Goal: Information Seeking & Learning: Find specific fact

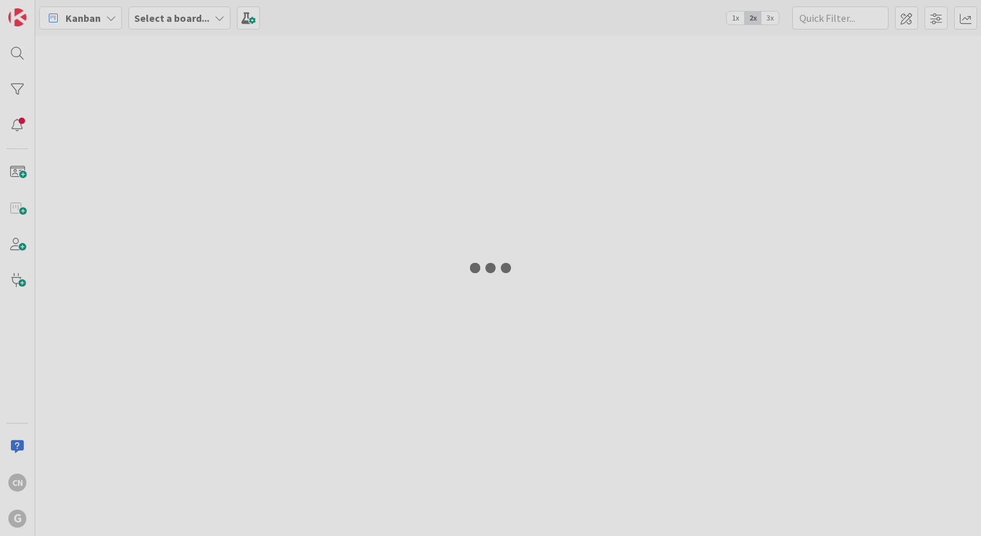
type input "graeb"
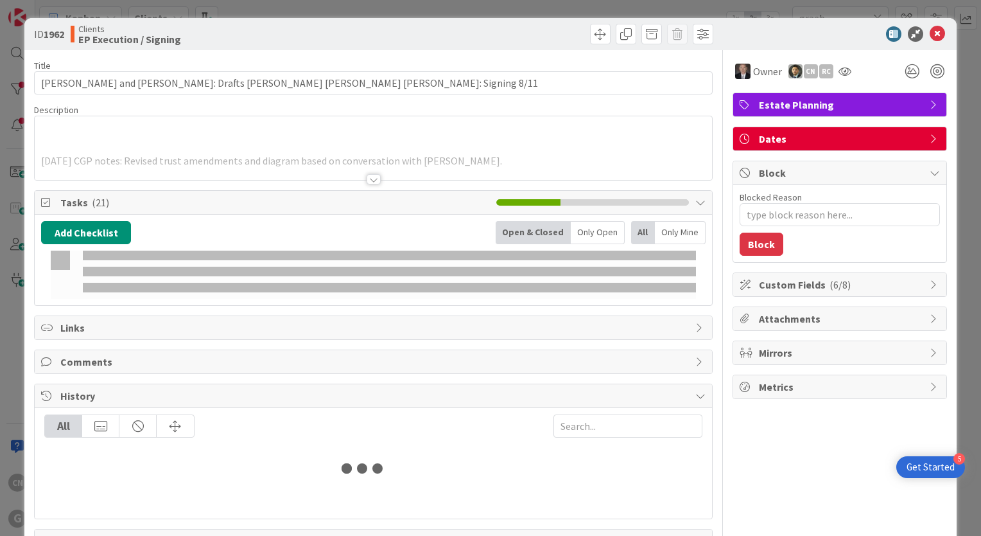
type input "graeb"
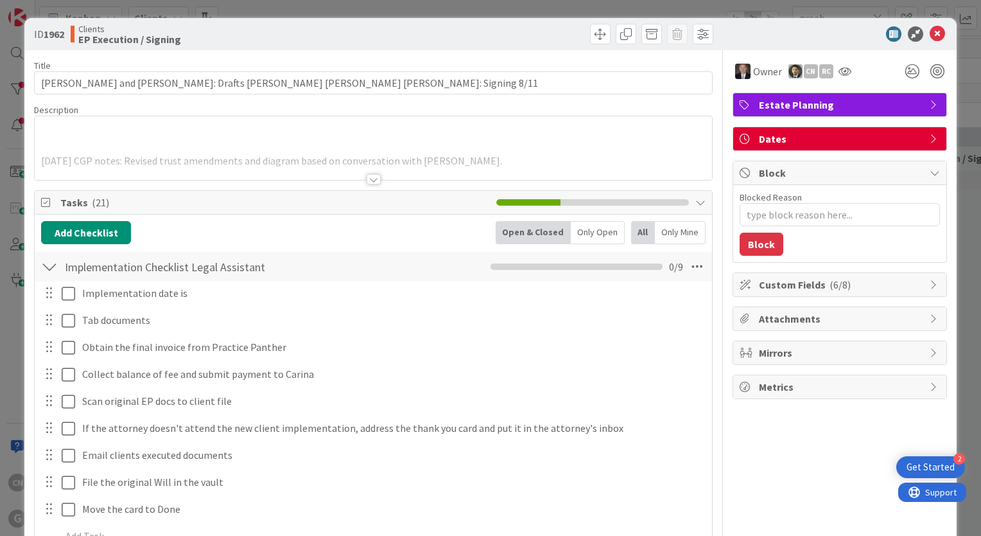
type textarea "x"
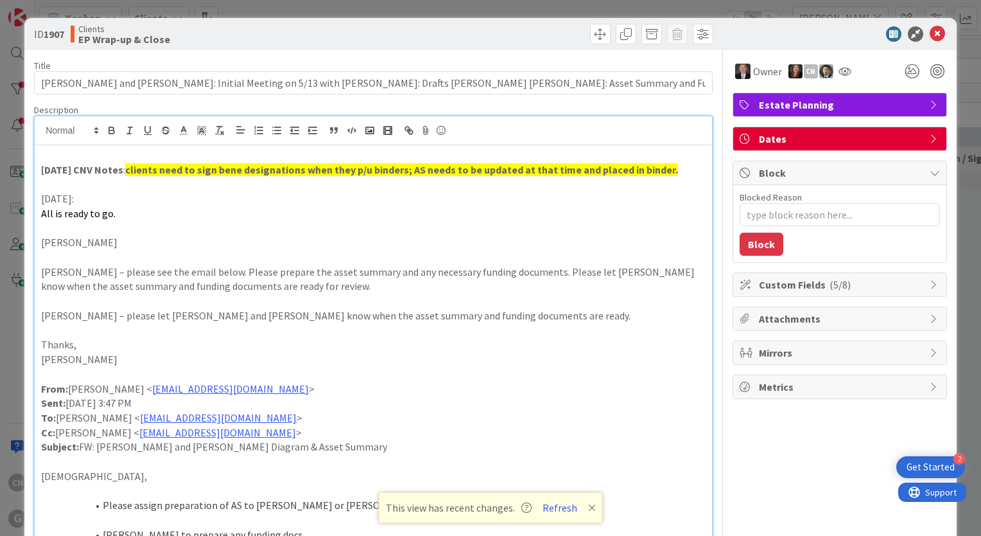
scroll to position [0, 192]
type textarea "x"
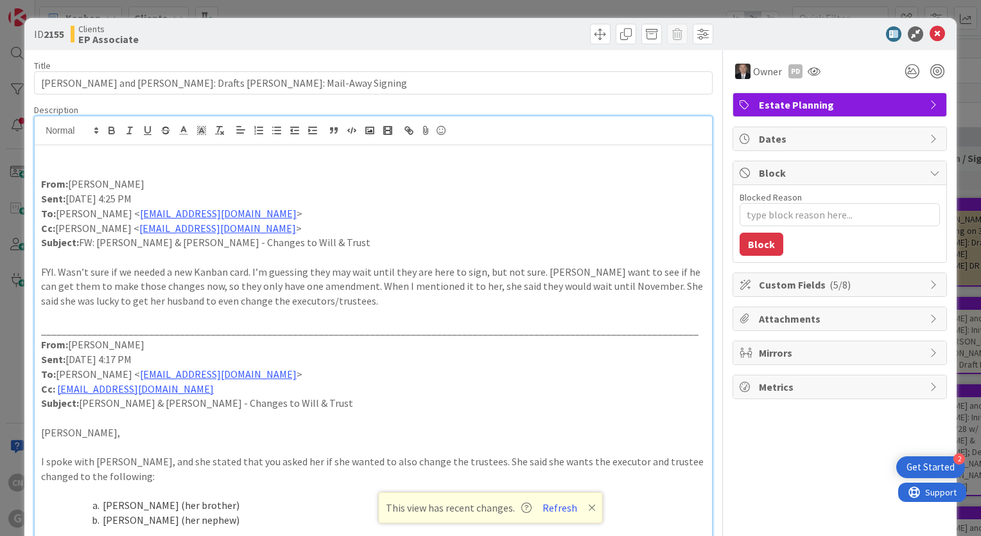
scroll to position [128, 0]
type textarea "x"
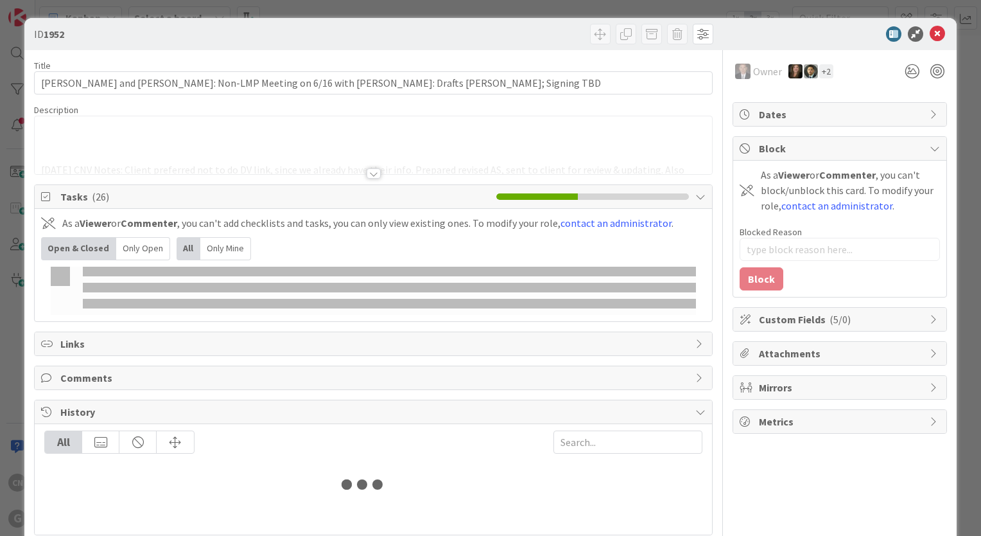
type input "graeb"
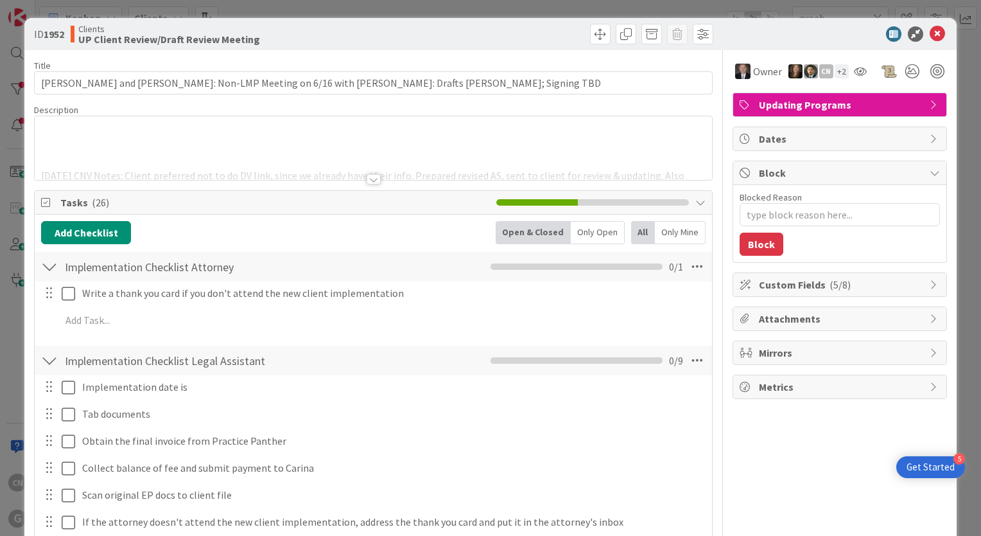
type textarea "x"
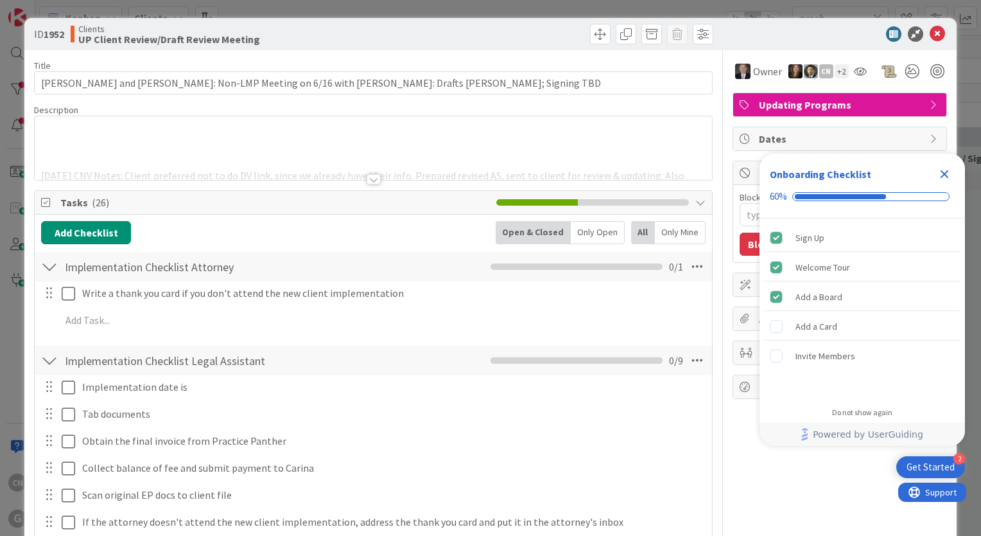
click at [252, 131] on p at bounding box center [373, 132] width 665 height 15
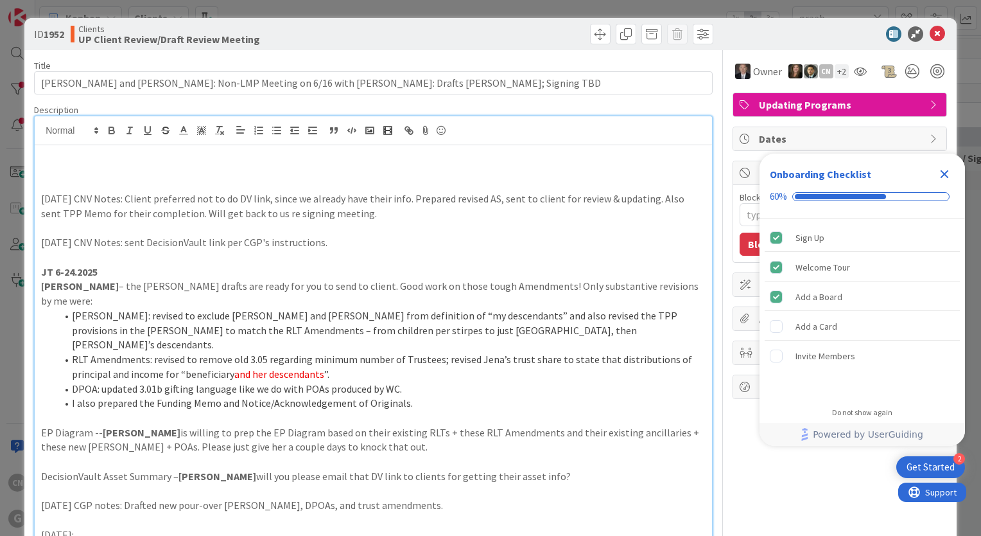
click at [947, 171] on icon "Close Checklist" at bounding box center [944, 173] width 15 height 15
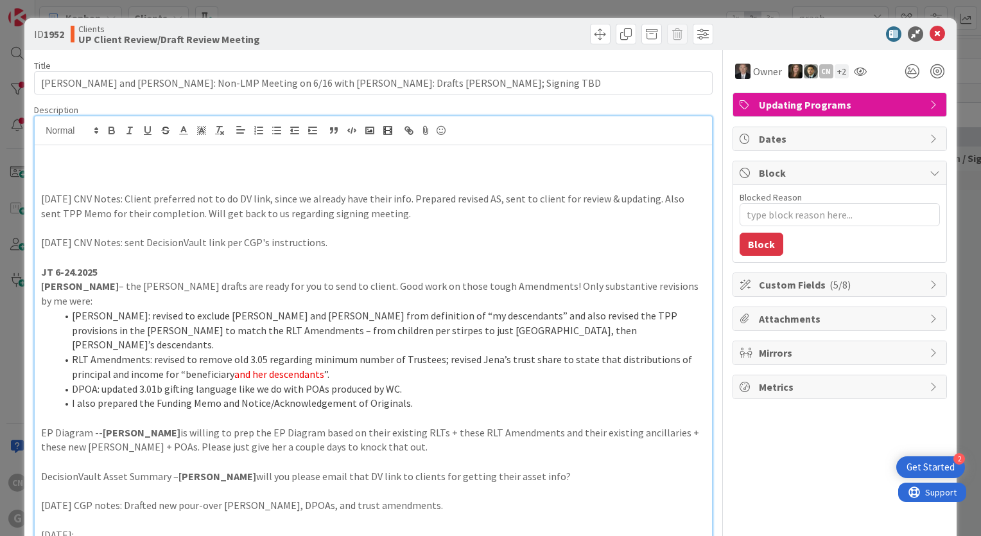
click at [91, 188] on p at bounding box center [373, 184] width 665 height 15
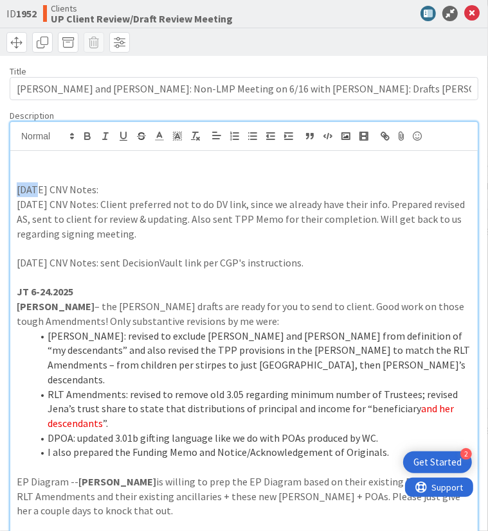
drag, startPoint x: 33, startPoint y: 188, endPoint x: 8, endPoint y: 189, distance: 24.5
click at [133, 175] on p at bounding box center [244, 175] width 454 height 15
click at [128, 154] on p at bounding box center [244, 161] width 454 height 15
click at [118, 190] on p "[DATE] CNV Notes:" at bounding box center [244, 189] width 454 height 15
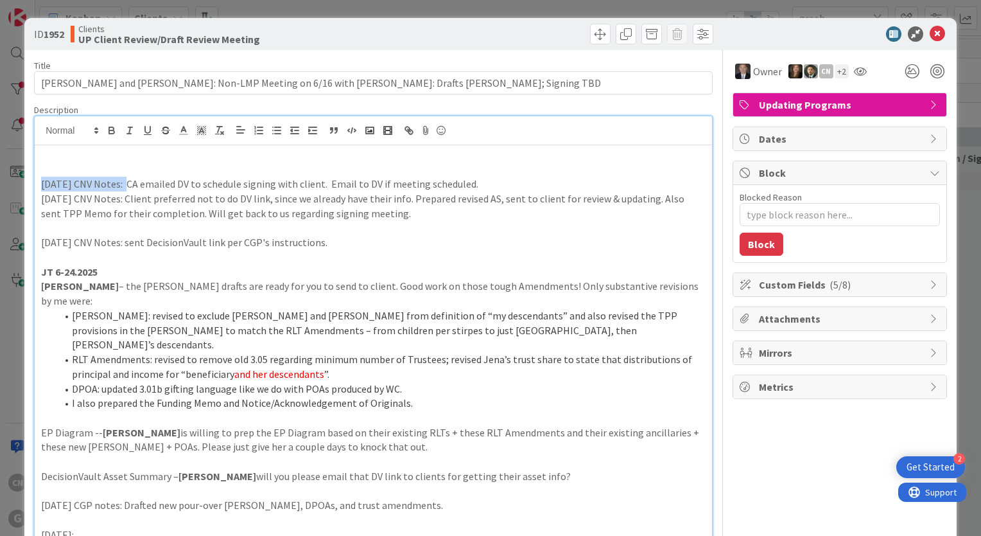
drag, startPoint x: 128, startPoint y: 184, endPoint x: 39, endPoint y: 182, distance: 88.7
click at [114, 127] on icon "button" at bounding box center [112, 131] width 12 height 12
drag, startPoint x: 113, startPoint y: 199, endPoint x: 41, endPoint y: 202, distance: 72.0
click at [41, 202] on p "[DATE] CNV Notes: Client preferred not to do DV link, since we already have the…" at bounding box center [373, 205] width 665 height 29
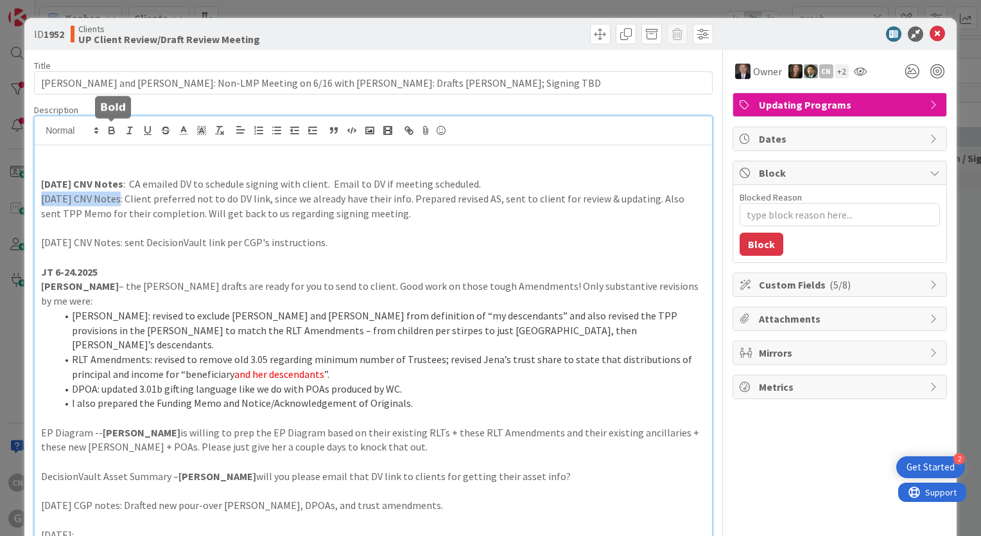
click at [110, 135] on icon "button" at bounding box center [112, 131] width 12 height 12
drag, startPoint x: 118, startPoint y: 241, endPoint x: 33, endPoint y: 238, distance: 84.8
click at [110, 135] on icon "button" at bounding box center [112, 131] width 12 height 12
click at [410, 248] on p "[DATE] CNV Notes : sent DecisionVault link per CGP's instructions." at bounding box center [373, 242] width 665 height 15
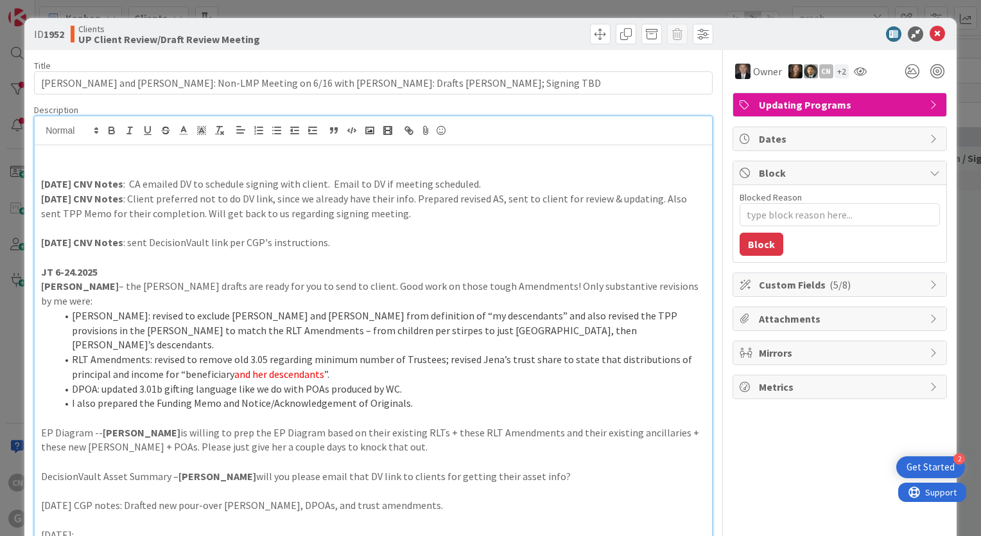
click at [527, 180] on p "[DATE] CNV Notes : CA emailed DV to schedule signing with client. Email to DV i…" at bounding box center [373, 184] width 665 height 15
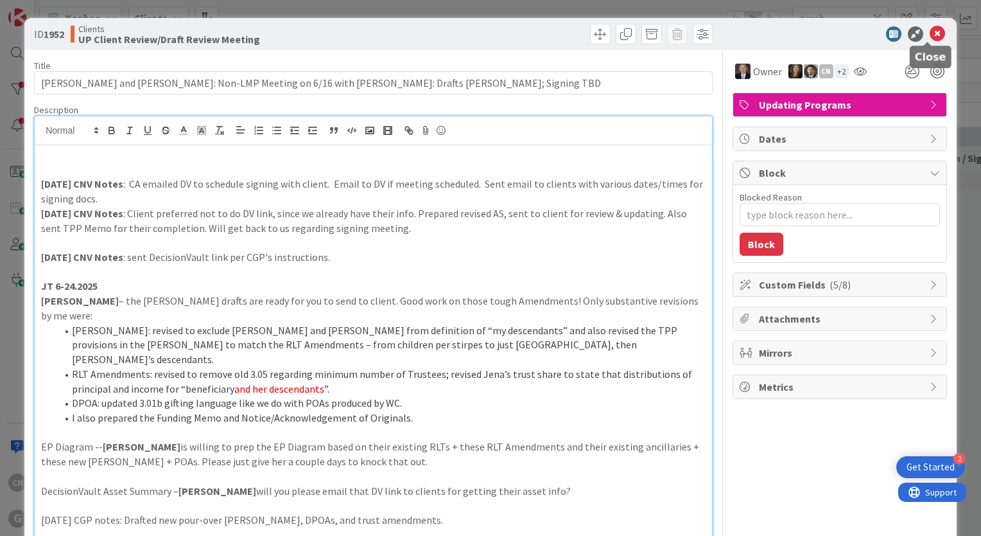
click at [930, 37] on icon at bounding box center [937, 33] width 15 height 15
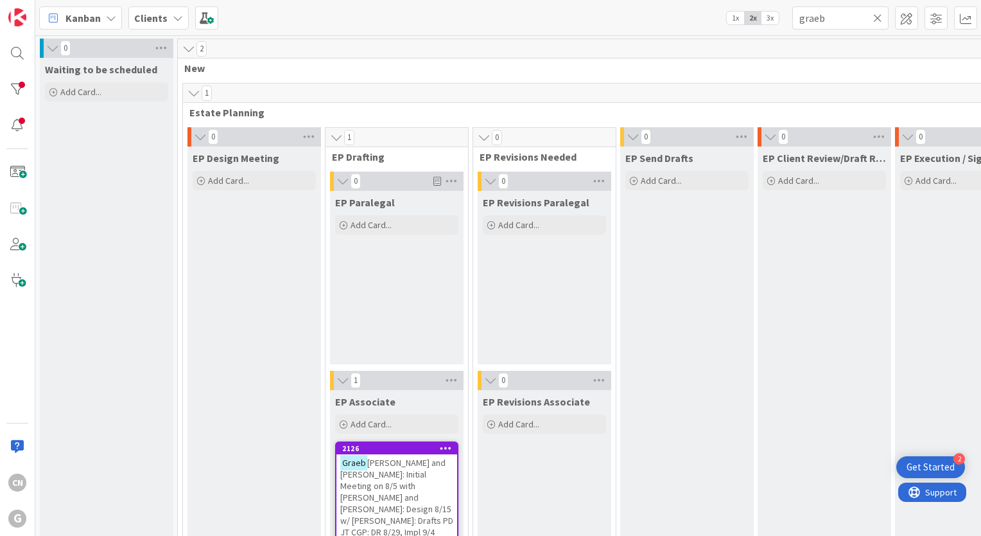
click at [421, 481] on span "[PERSON_NAME] and [PERSON_NAME]: Initial Meeting on 8/5 with [PERSON_NAME] and …" at bounding box center [396, 497] width 113 height 81
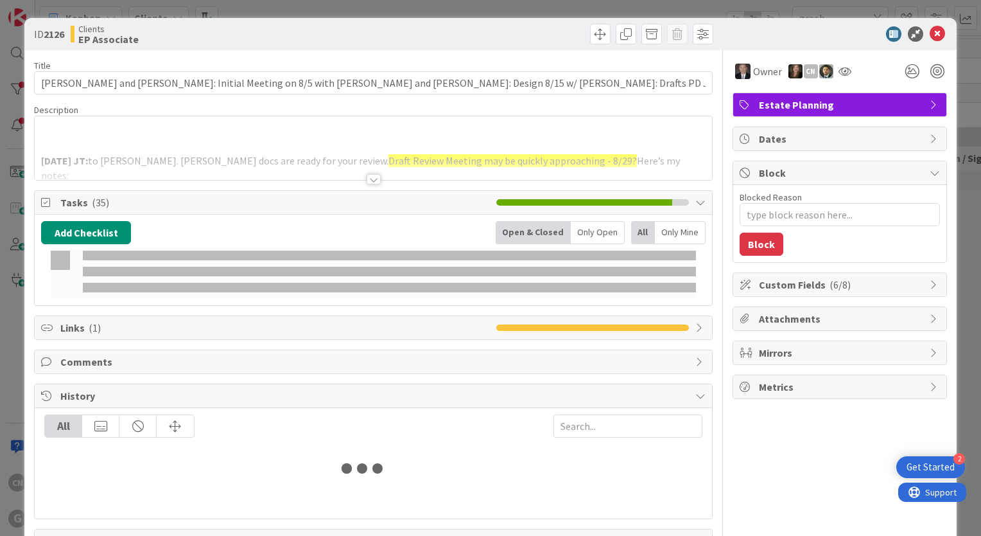
type textarea "x"
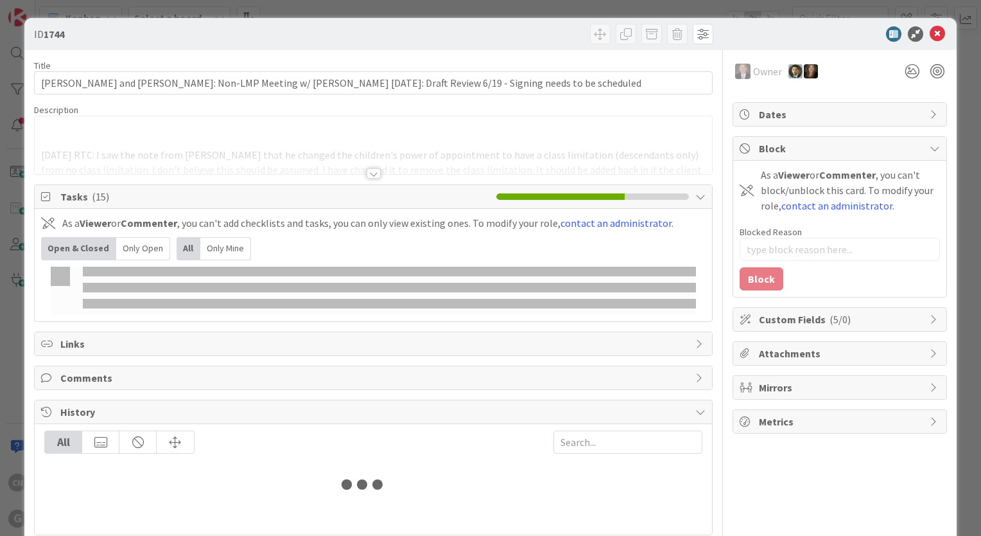
type input "graeb"
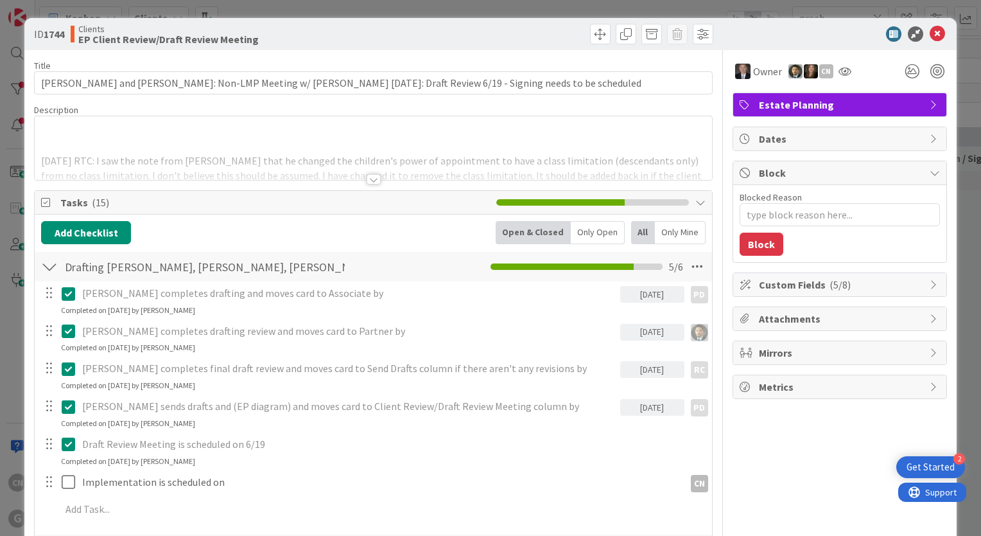
click at [110, 149] on div at bounding box center [374, 163] width 678 height 33
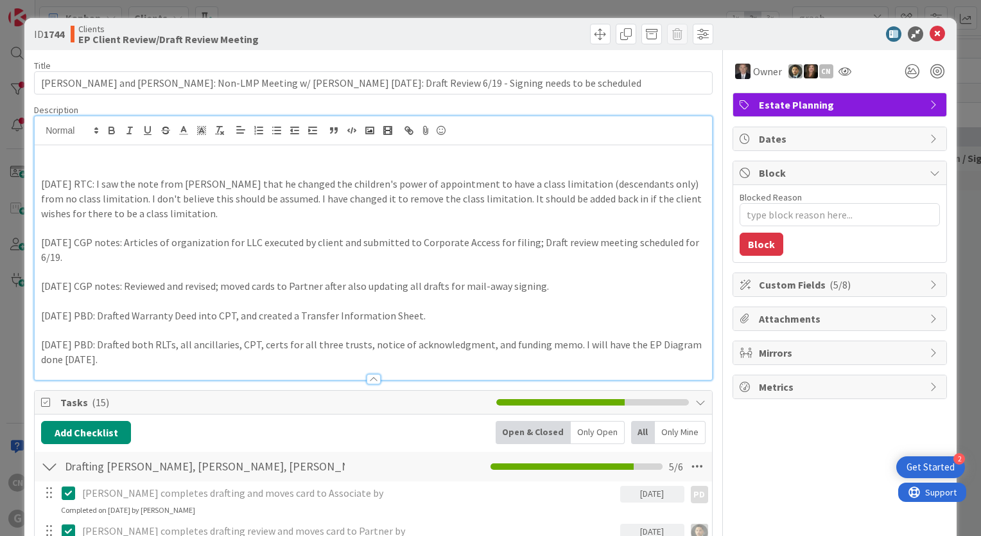
click at [389, 159] on p at bounding box center [373, 155] width 665 height 15
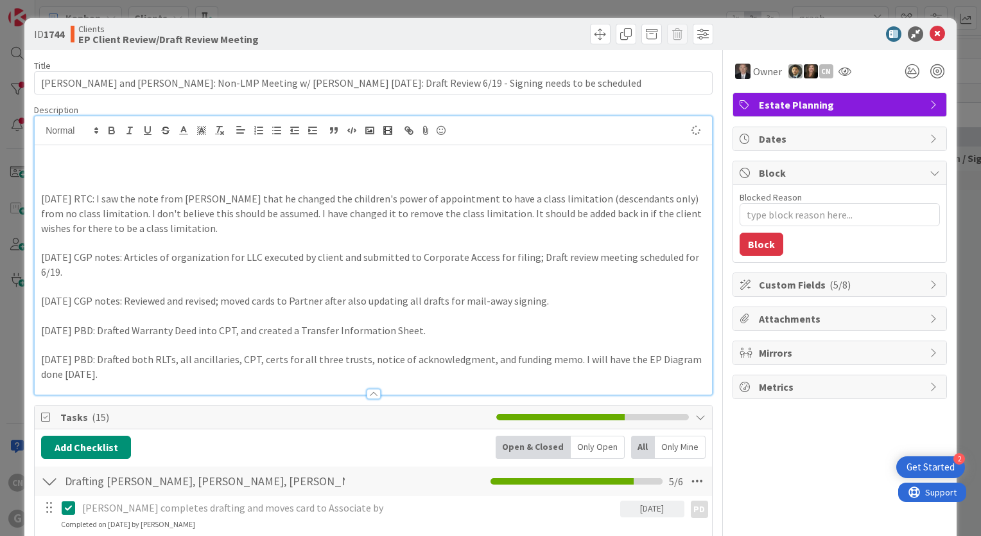
type textarea "x"
drag, startPoint x: 87, startPoint y: 199, endPoint x: 38, endPoint y: 202, distance: 48.9
click at [38, 202] on div "6/6/25 RTC: I saw the note from Paul that he changed the children's power of ap…" at bounding box center [374, 269] width 678 height 249
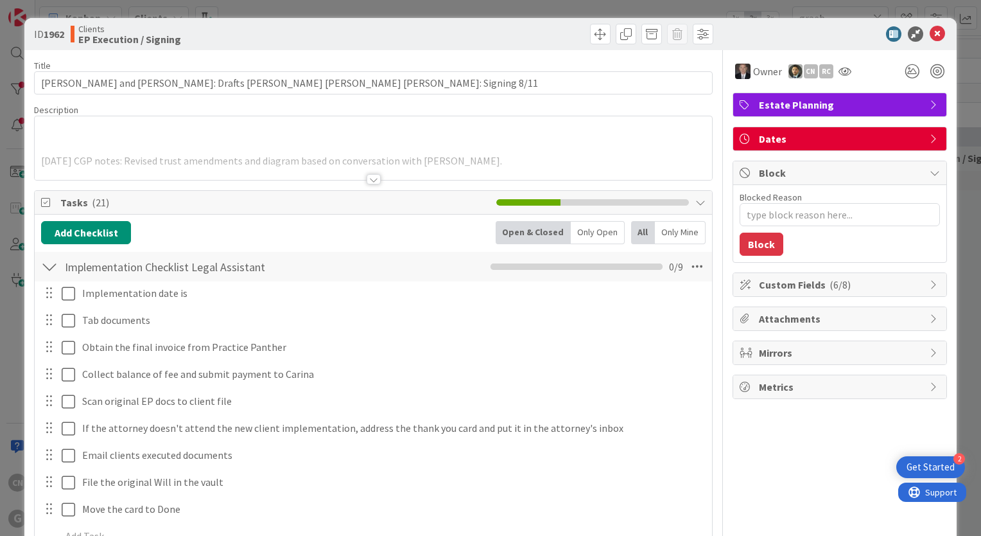
click at [127, 141] on p at bounding box center [373, 146] width 665 height 15
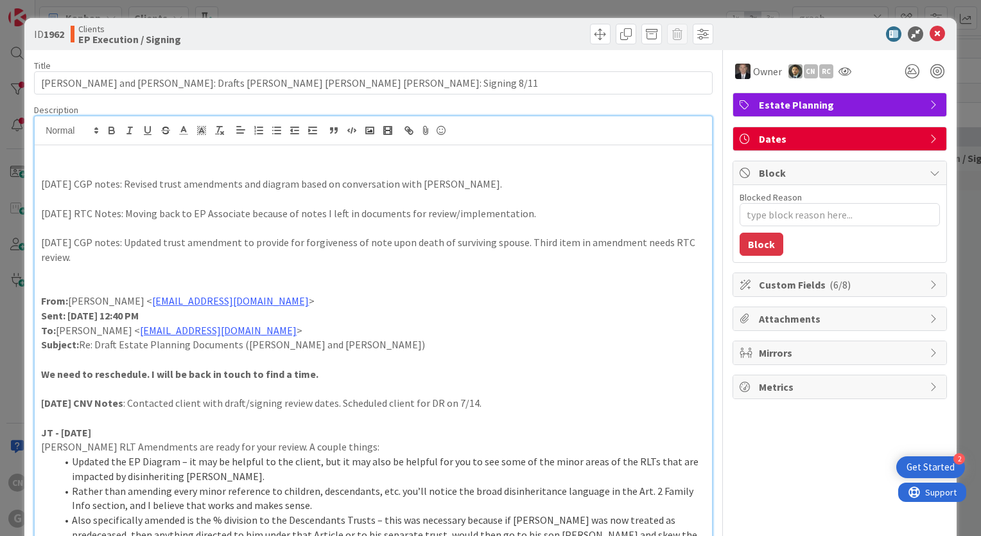
type textarea "x"
